Goal: Transaction & Acquisition: Obtain resource

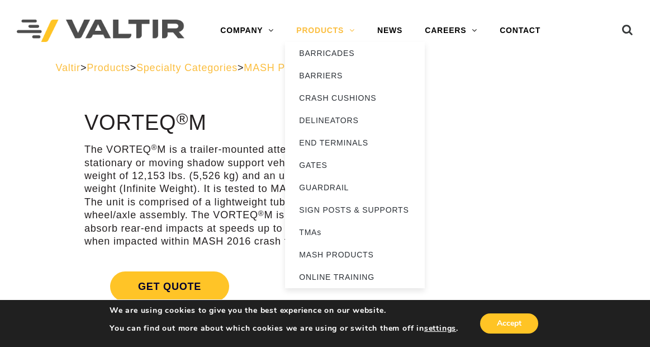
click at [328, 25] on link "PRODUCTS" at bounding box center [325, 31] width 81 height 22
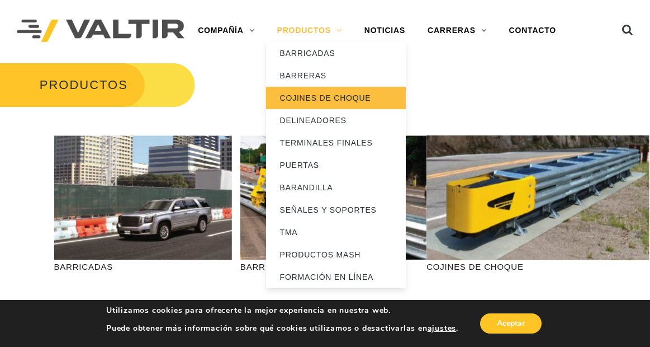
click at [321, 97] on font "COJINES DE CHOQUE" at bounding box center [325, 97] width 91 height 9
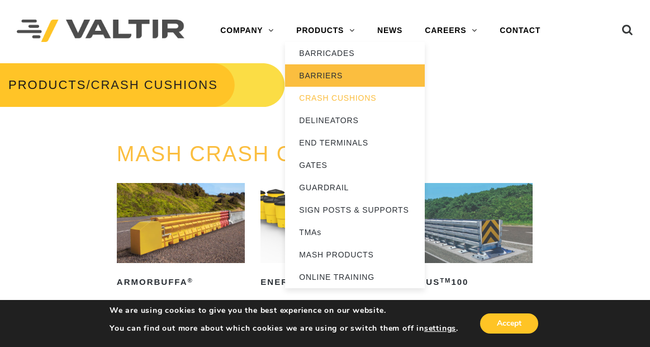
click at [339, 80] on link "BARRIERS" at bounding box center [355, 75] width 140 height 22
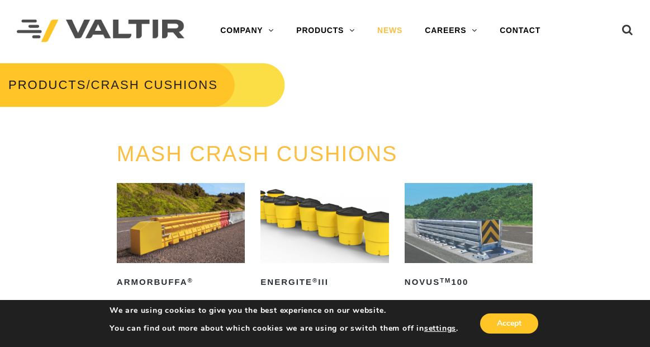
click at [395, 26] on link "NEWS" at bounding box center [390, 31] width 48 height 22
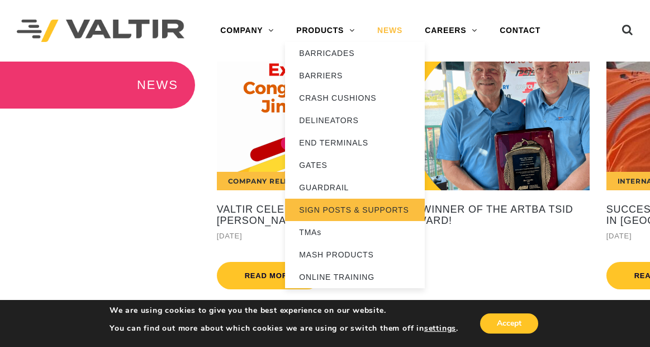
click at [324, 206] on link "SIGN POSTS & SUPPORTS" at bounding box center [355, 210] width 140 height 22
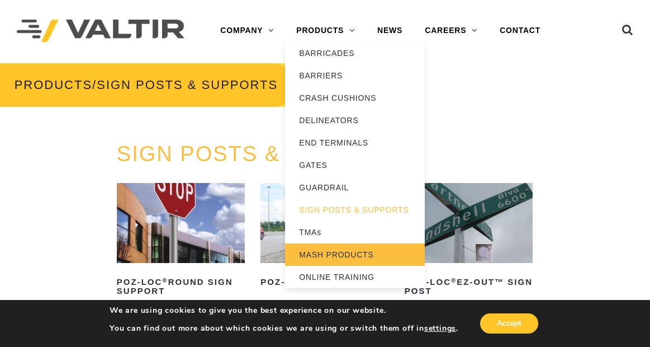
click at [314, 258] on link "MASH PRODUCTS" at bounding box center [355, 254] width 140 height 22
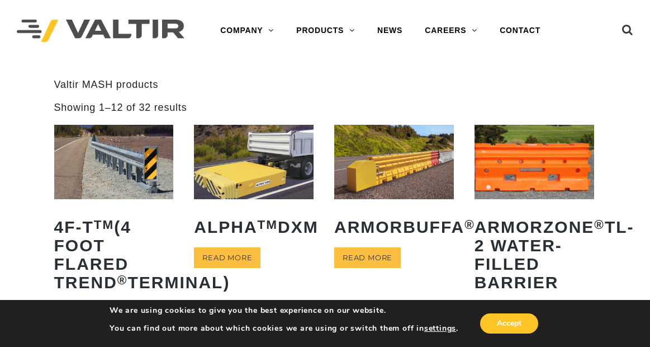
scroll to position [56, 0]
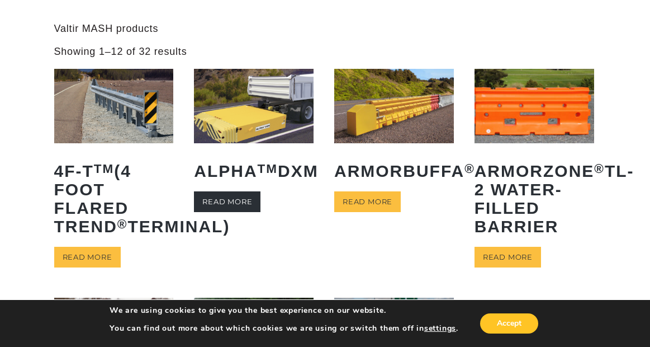
click at [242, 212] on link "Read more" at bounding box center [227, 201] width 67 height 21
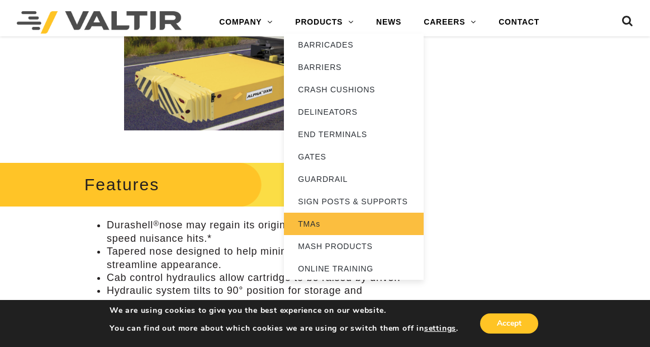
scroll to position [447, 0]
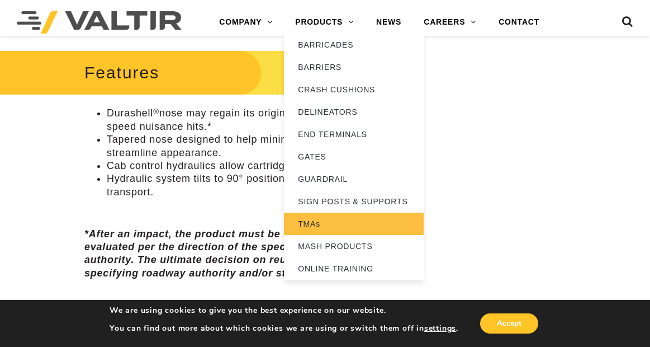
click at [323, 225] on link "TMAs" at bounding box center [354, 223] width 140 height 22
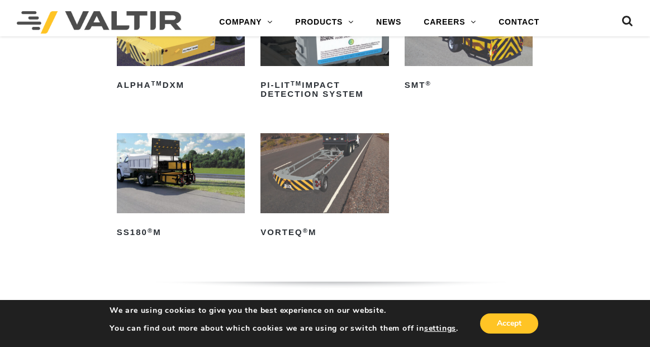
scroll to position [224, 0]
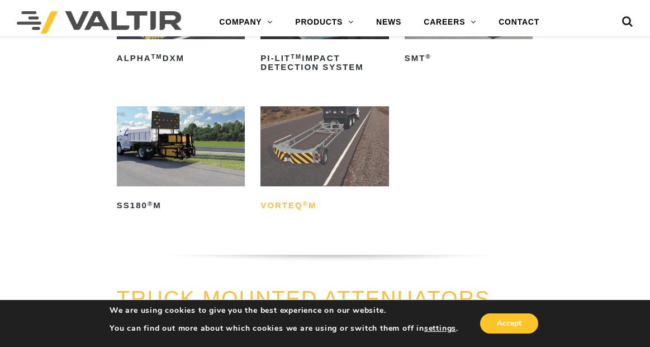
click at [287, 206] on h2 "VORTEQ ® M" at bounding box center [325, 205] width 128 height 18
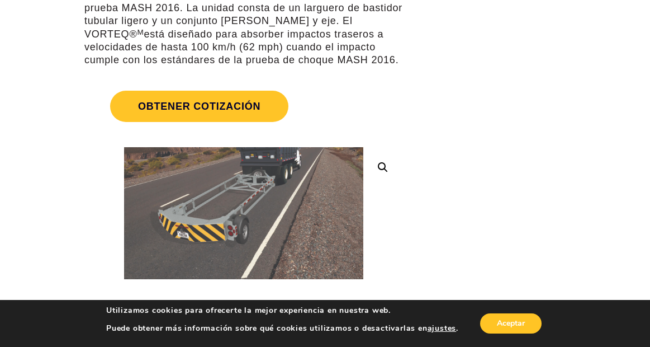
scroll to position [53, 0]
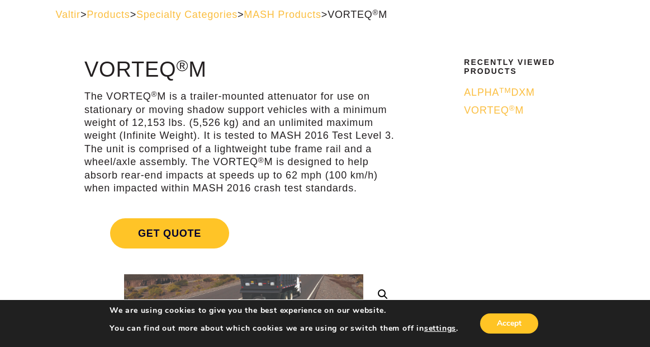
click at [351, 226] on link "Get Quote" at bounding box center [243, 233] width 319 height 57
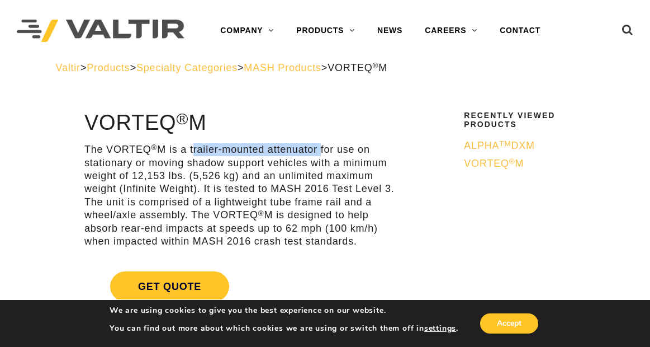
drag, startPoint x: 320, startPoint y: 150, endPoint x: 194, endPoint y: 144, distance: 126.0
click at [194, 144] on p "The VORTEQ ® M is a trailer-mounted attenuator for use on stationary or moving …" at bounding box center [243, 195] width 319 height 105
copy p "trailer-mounted attenuator"
